Goal: Information Seeking & Learning: Learn about a topic

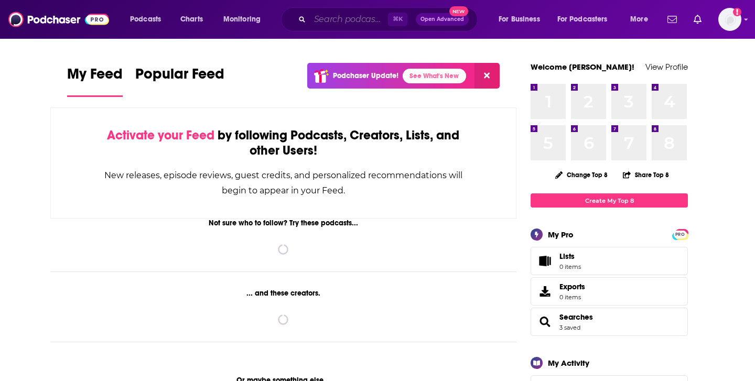
click at [345, 21] on input "Search podcasts, credits, & more..." at bounding box center [349, 19] width 78 height 17
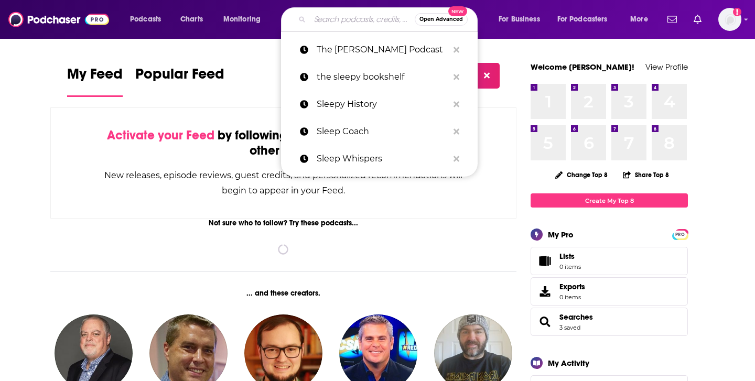
paste input "Nonprofits Are Messy"
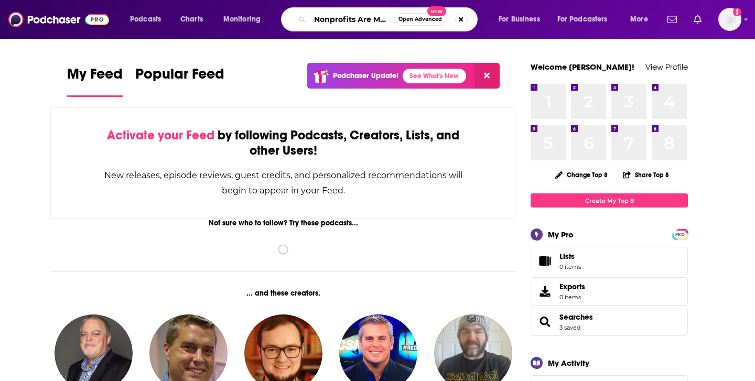
scroll to position [0, 8]
type input "Nonprofits Are Messy"
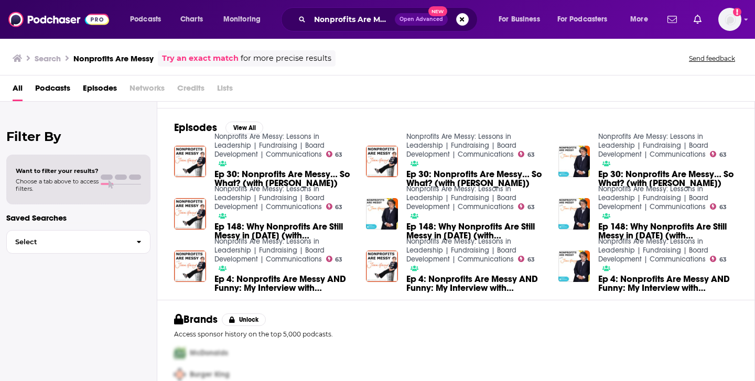
scroll to position [154, 0]
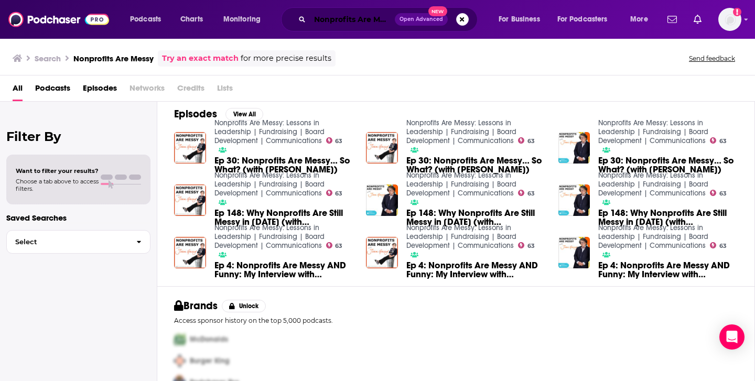
click at [342, 19] on input "Nonprofits Are Messy" at bounding box center [352, 19] width 85 height 17
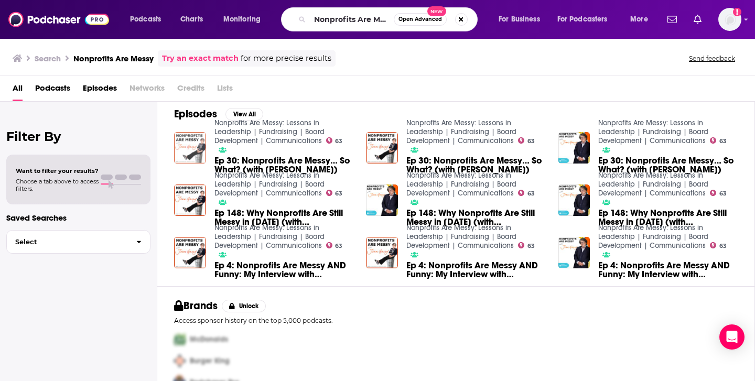
click at [201, 146] on img "Ep 30: Nonprofits Are Messy… So What? (with Tim Harford)" at bounding box center [190, 148] width 32 height 32
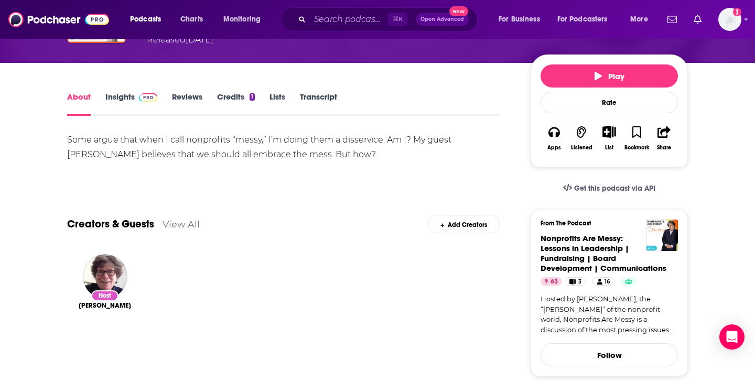
scroll to position [109, 0]
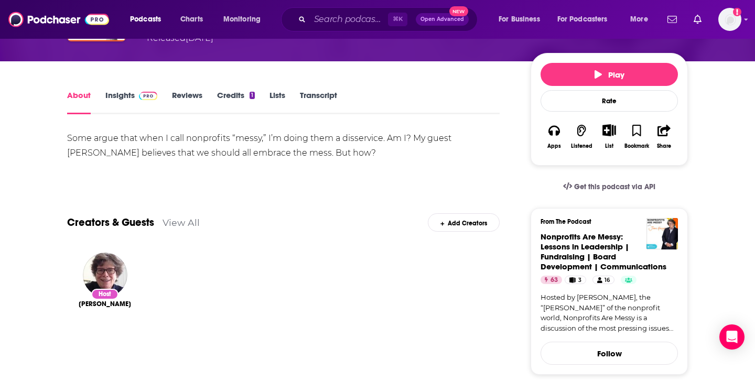
click at [128, 99] on link "Insights" at bounding box center [131, 102] width 52 height 24
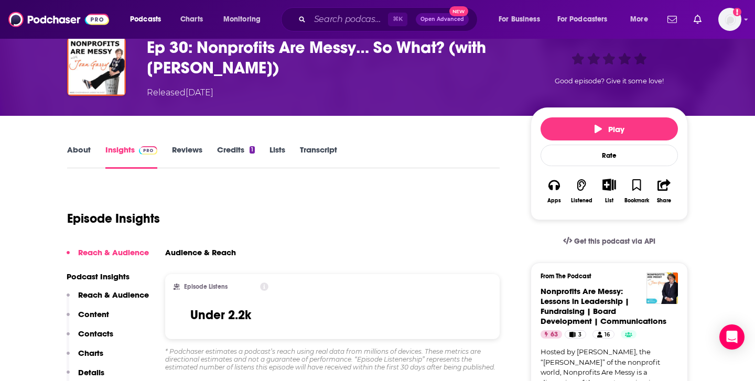
scroll to position [46, 0]
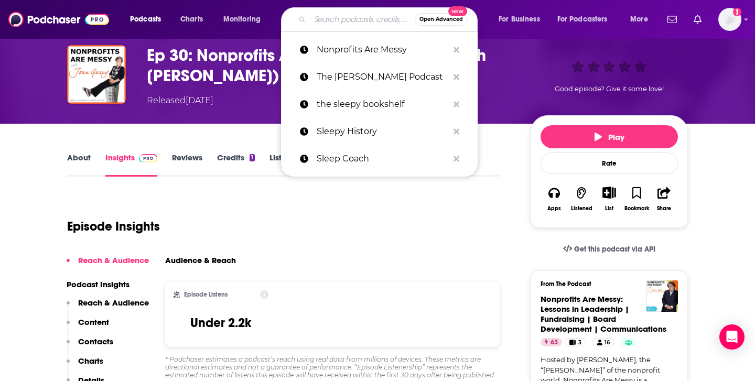
click at [333, 18] on input "Search podcasts, credits, & more..." at bounding box center [362, 19] width 105 height 17
paste input "Nonprofits Now: Leading [DATE] - Podcast"
type input "Nonprofits Now: Leading [DATE] - Podcast"
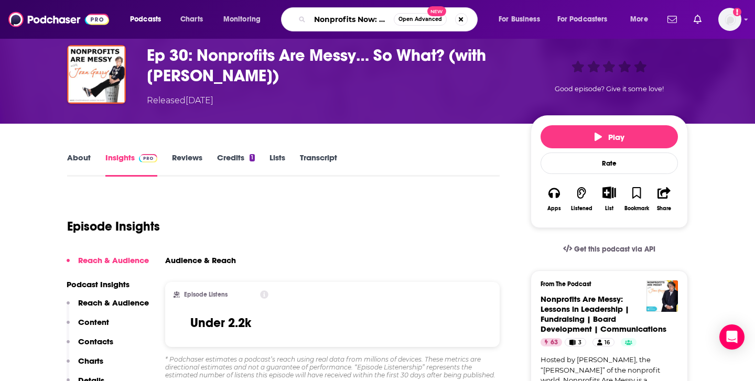
scroll to position [0, 84]
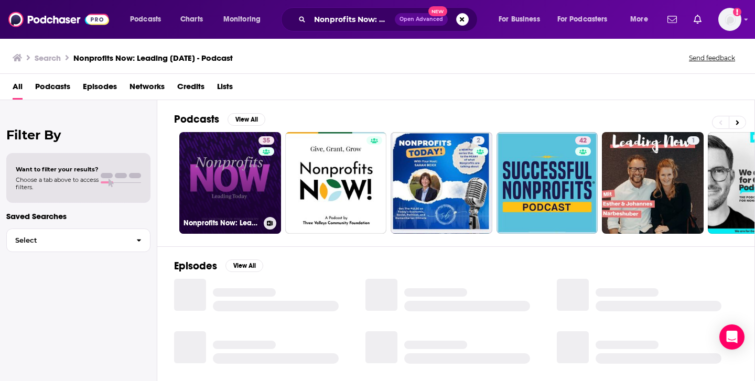
click at [228, 196] on link "35 Nonprofits Now: Leading [DATE]" at bounding box center [230, 183] width 102 height 102
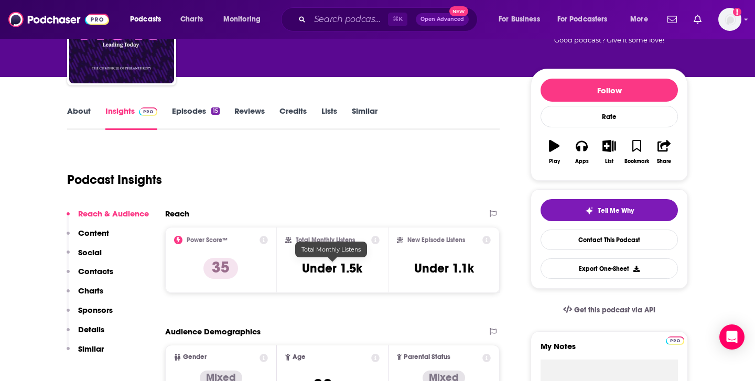
scroll to position [96, 0]
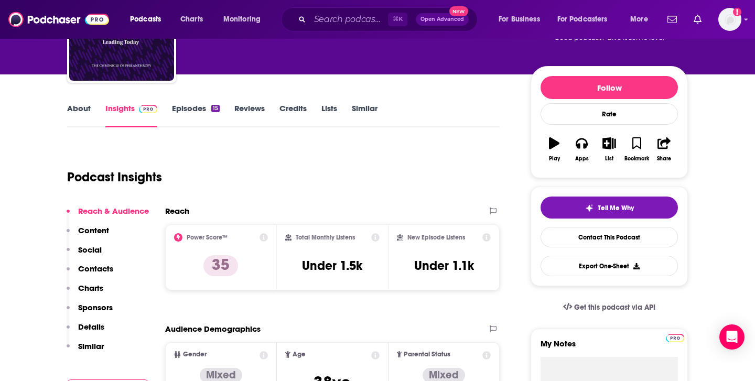
click at [199, 108] on link "Episodes 15" at bounding box center [196, 115] width 48 height 24
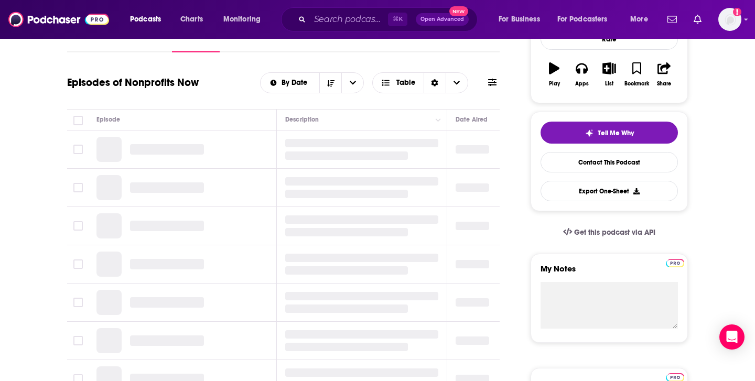
scroll to position [186, 0]
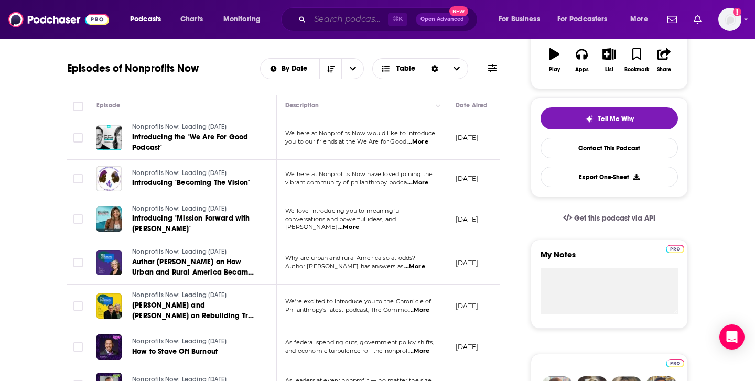
click at [328, 19] on input "Search podcasts, credits, & more..." at bounding box center [349, 19] width 78 height 17
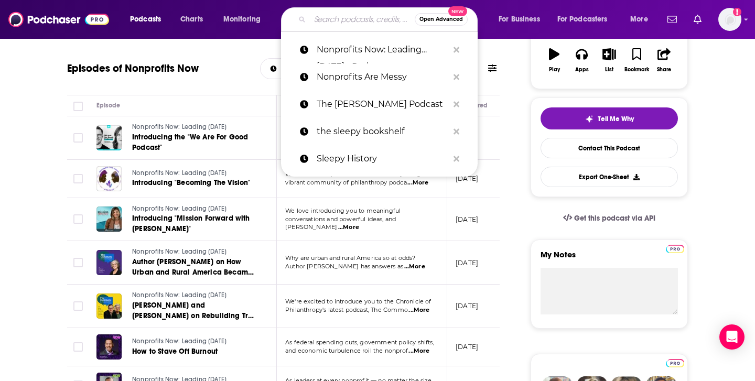
paste input "Nonprofit Leadership Podcast"
type input "Nonprofit Leadership Podcast"
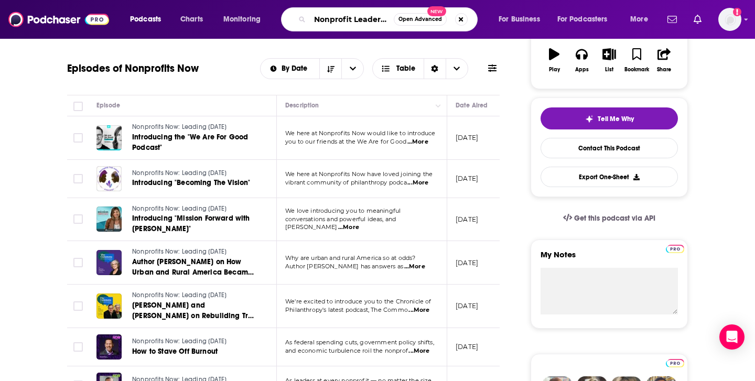
scroll to position [0, 41]
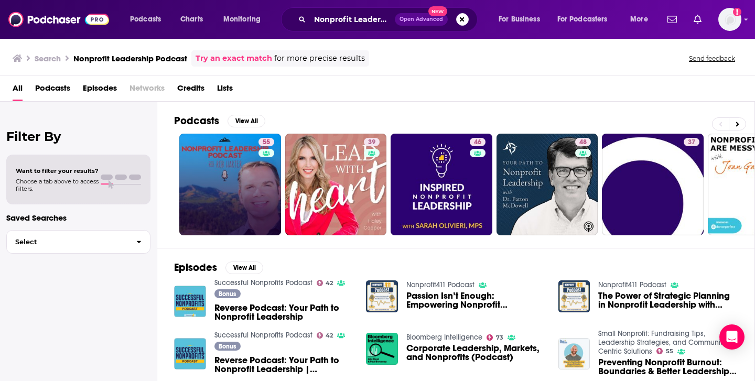
click at [212, 169] on link "55" at bounding box center [230, 185] width 102 height 102
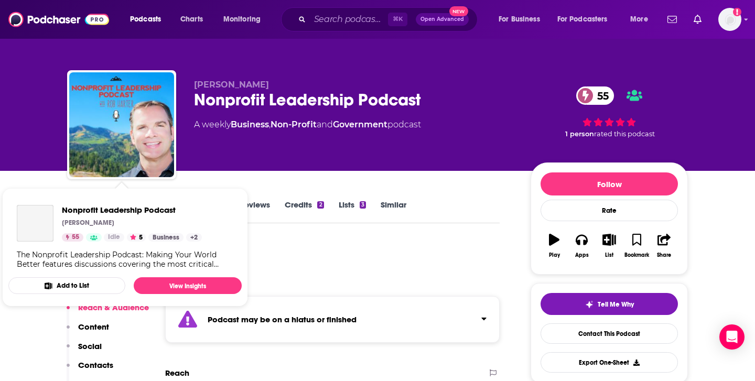
scroll to position [3, 0]
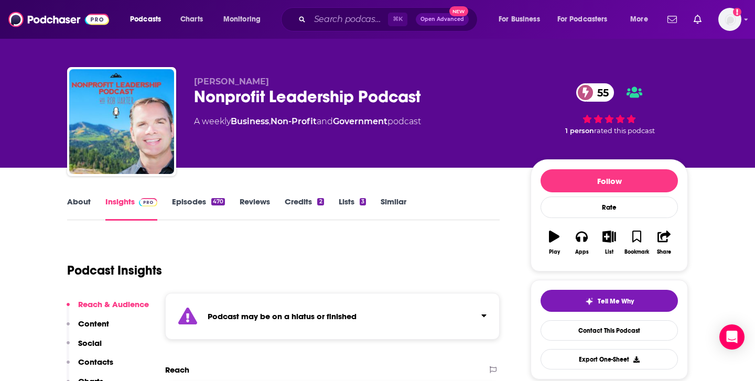
click at [204, 203] on link "Episodes 470" at bounding box center [198, 209] width 53 height 24
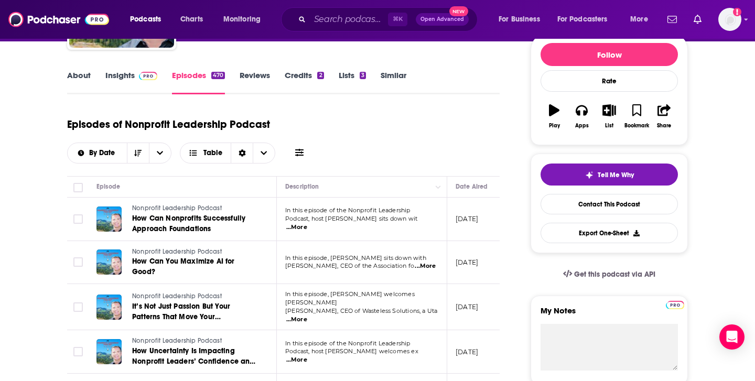
scroll to position [93, 0]
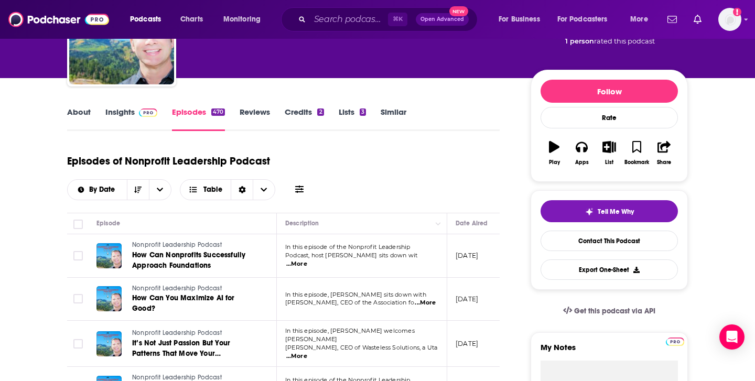
click at [113, 114] on link "Insights" at bounding box center [131, 119] width 52 height 24
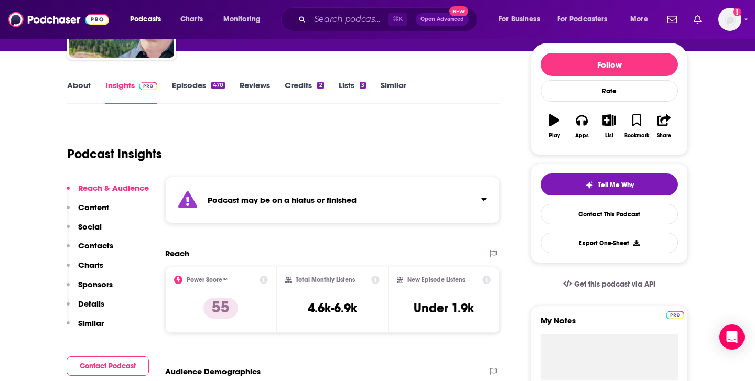
scroll to position [18, 0]
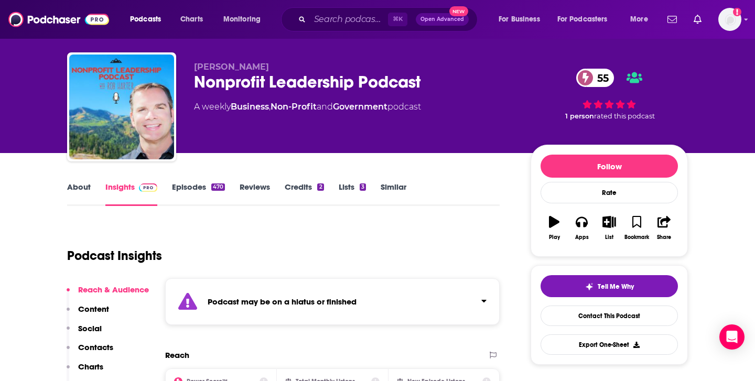
click at [194, 186] on link "Episodes 470" at bounding box center [198, 194] width 53 height 24
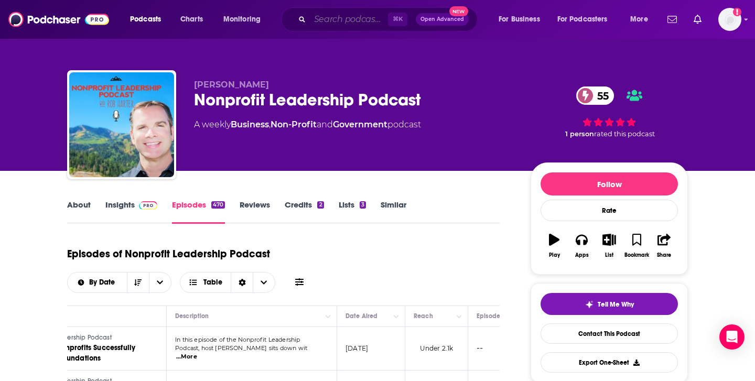
click at [372, 18] on input "Search podcasts, credits, & more..." at bounding box center [349, 19] width 78 height 17
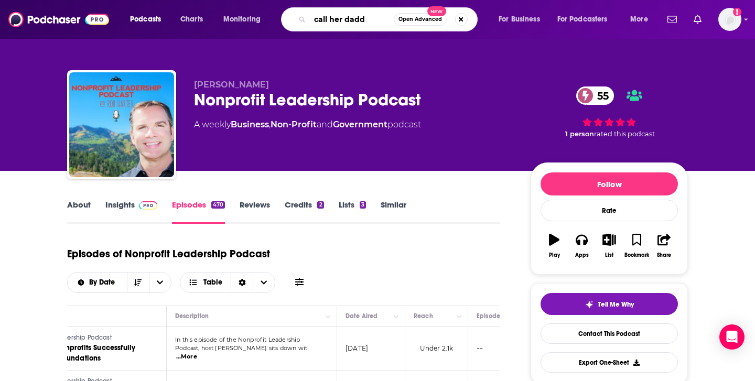
type input "call her daddu"
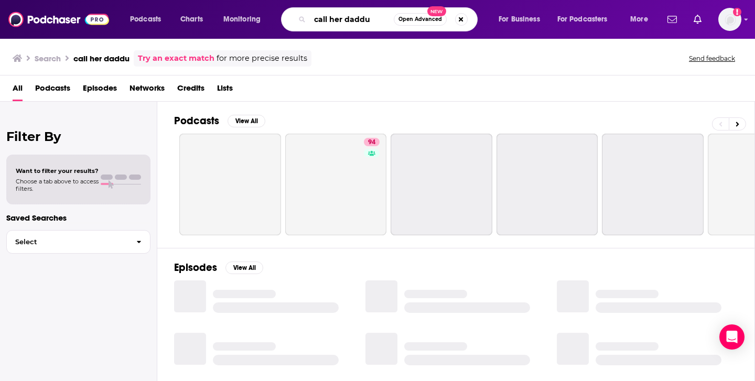
click at [379, 14] on input "call her daddu" at bounding box center [352, 19] width 84 height 17
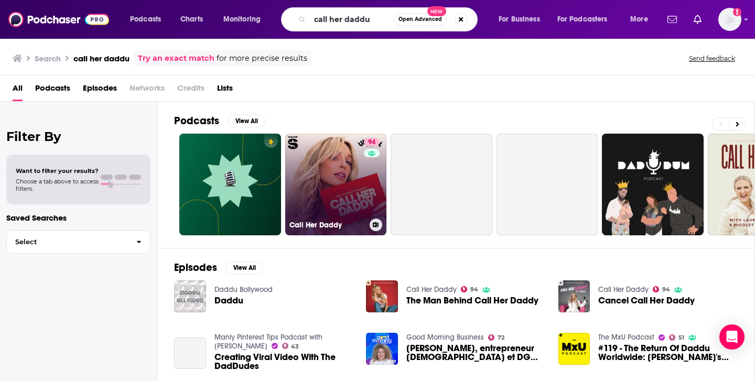
click at [345, 193] on link "94 Call Her Daddy" at bounding box center [336, 185] width 102 height 102
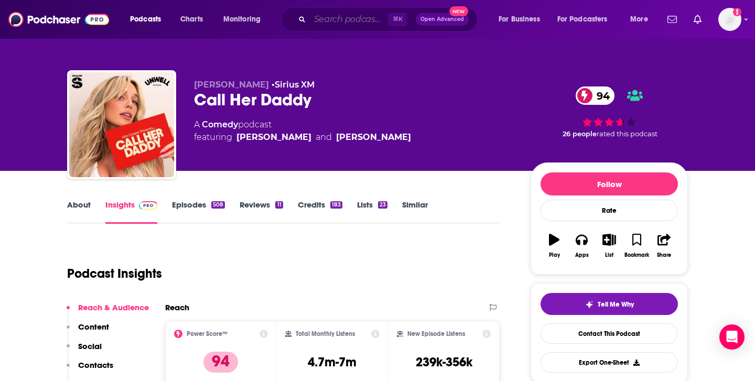
click at [353, 22] on input "Search podcasts, credits, & more..." at bounding box center [349, 19] width 78 height 17
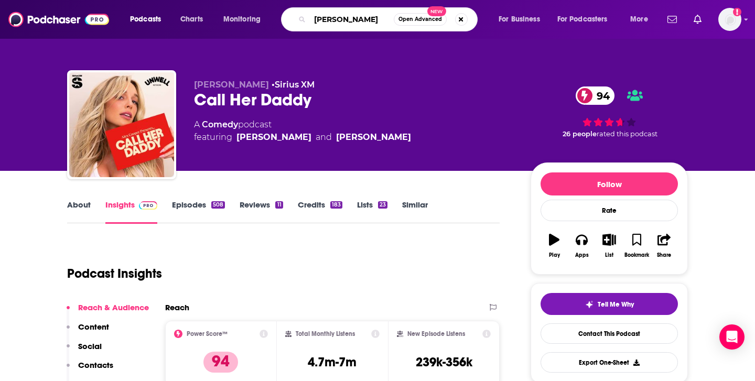
type input "[PERSON_NAME]"
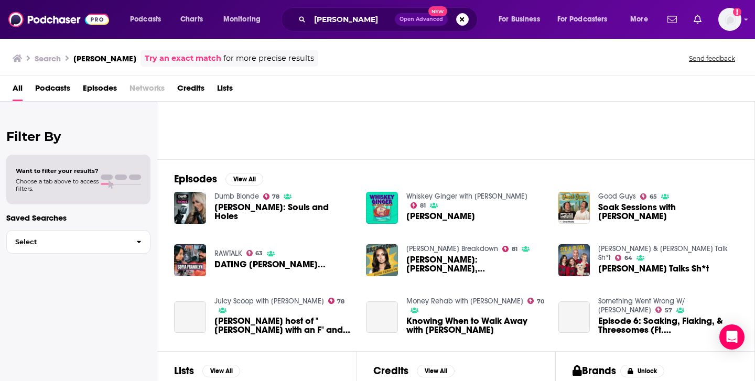
scroll to position [91, 0]
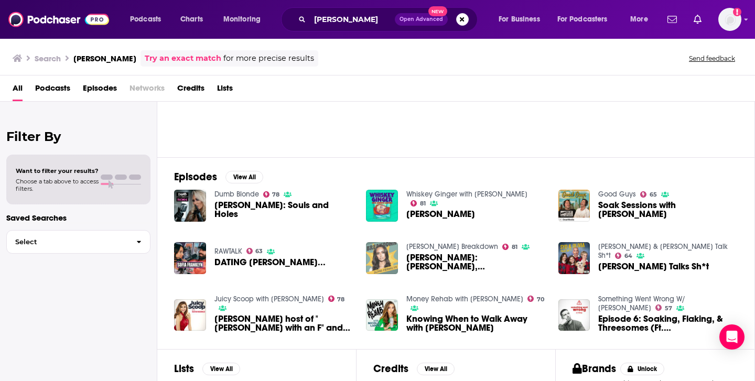
click at [393, 264] on img "Sofia Franklyn: Mug Shots, Mormonism & Mayhem" at bounding box center [382, 258] width 32 height 32
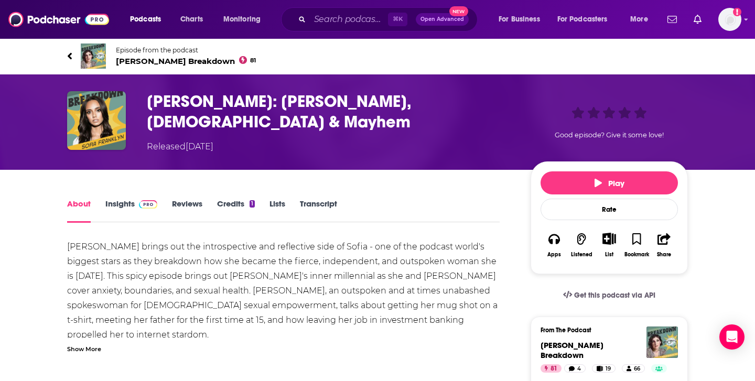
click at [67, 55] on div "Episode from the podcast [PERSON_NAME] Breakdown 81 Next Episode" at bounding box center [377, 56] width 636 height 42
click at [127, 202] on link "Insights" at bounding box center [131, 211] width 52 height 24
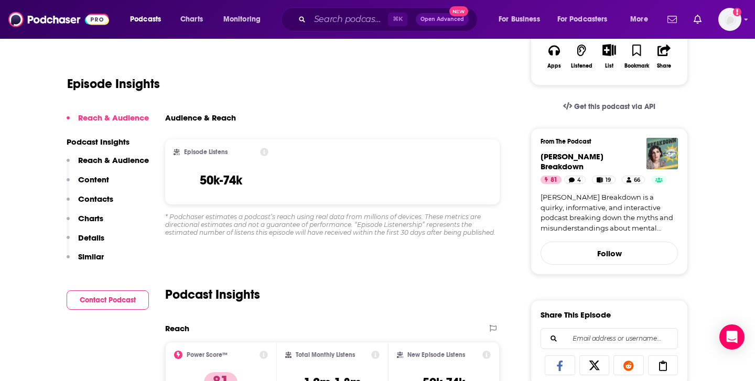
scroll to position [190, 0]
